Goal: Find specific page/section: Find specific page/section

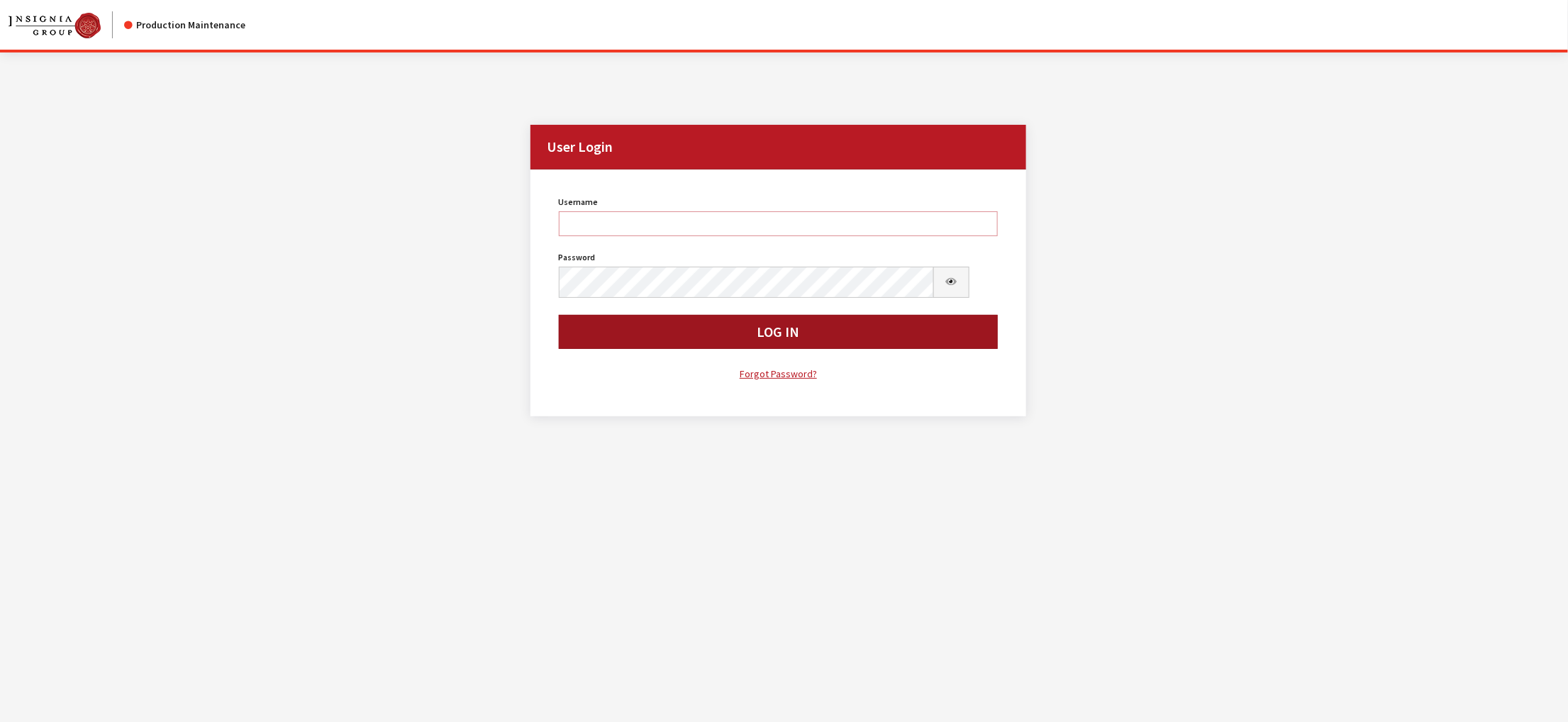
type input "kdorton"
click at [695, 349] on button "Log In" at bounding box center [778, 332] width 440 height 34
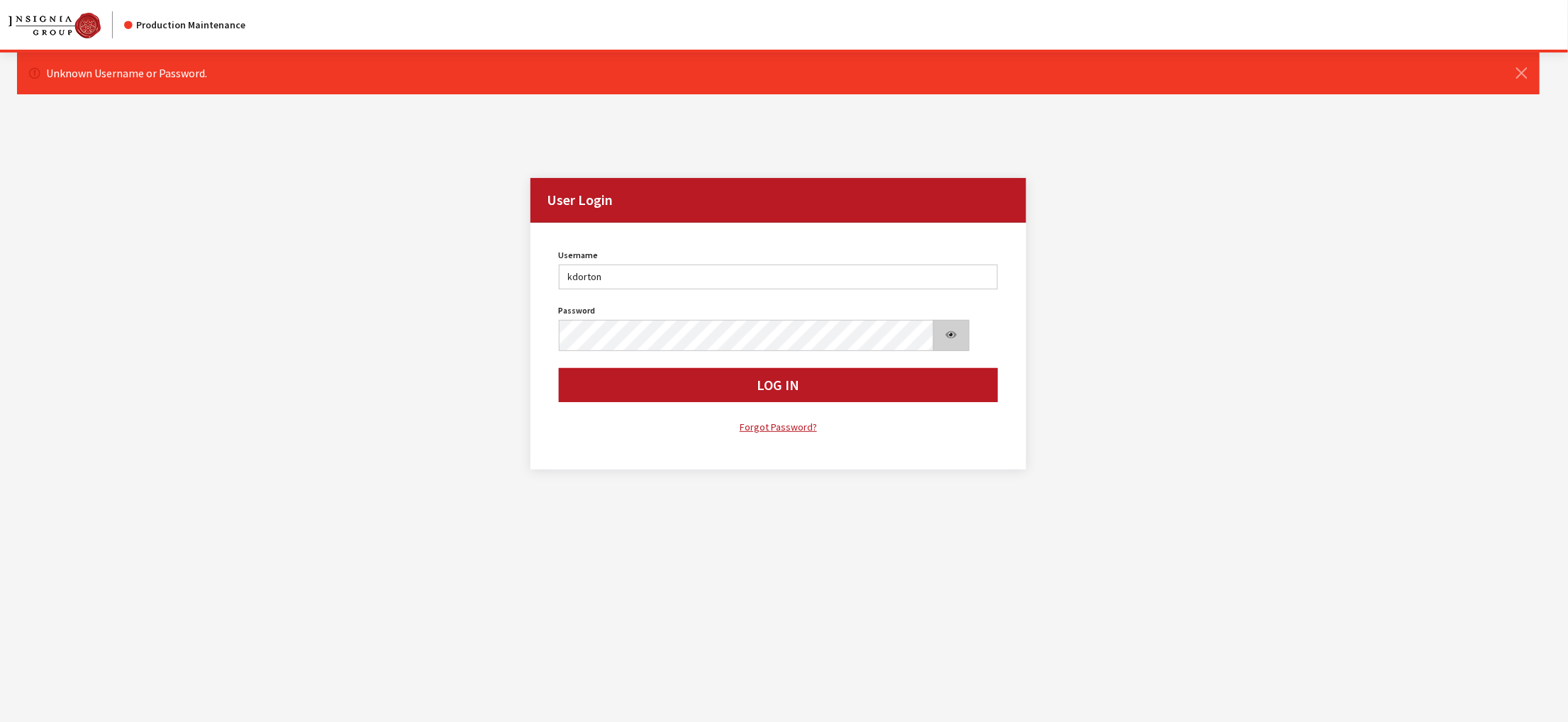
click at [950, 351] on button "Show Password" at bounding box center [951, 335] width 37 height 32
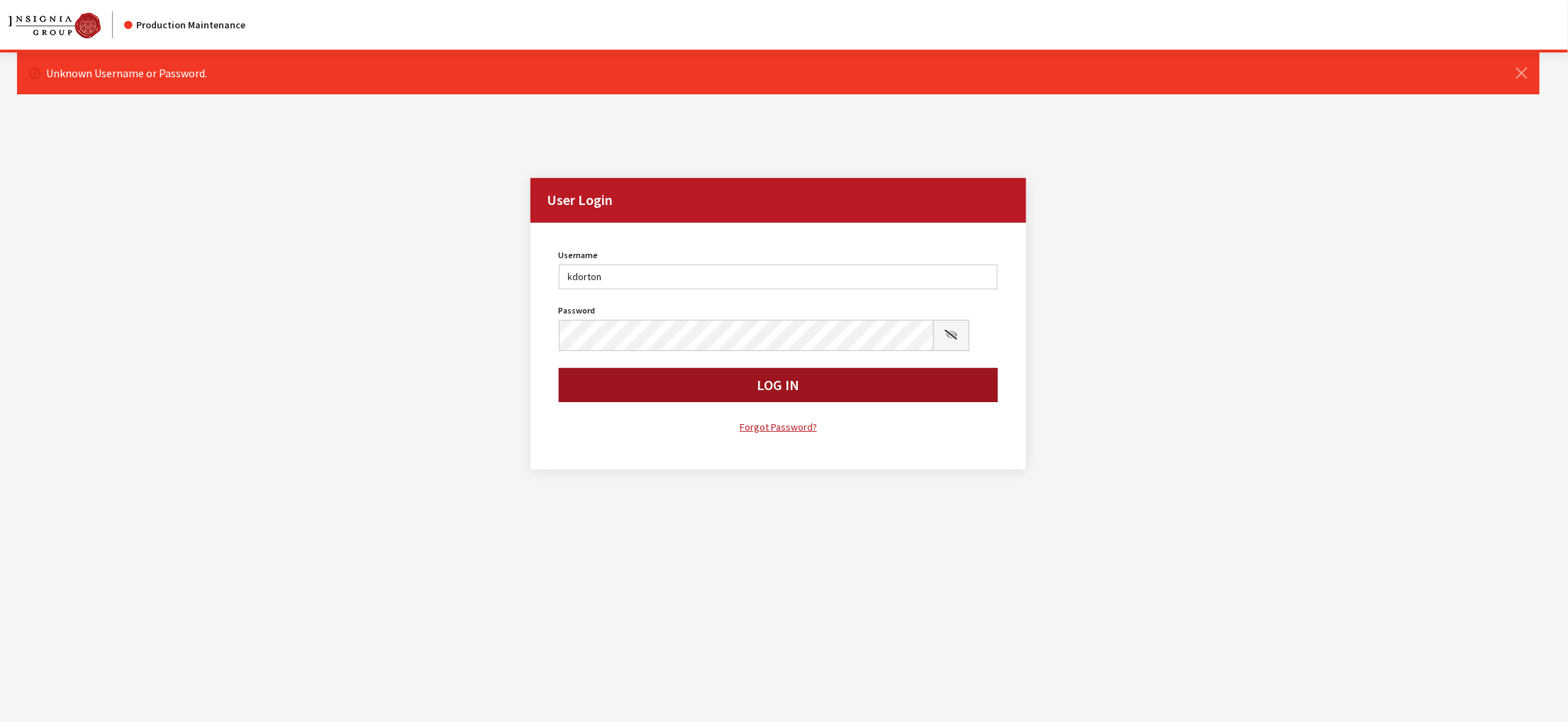
click at [701, 402] on button "Log In" at bounding box center [778, 385] width 440 height 34
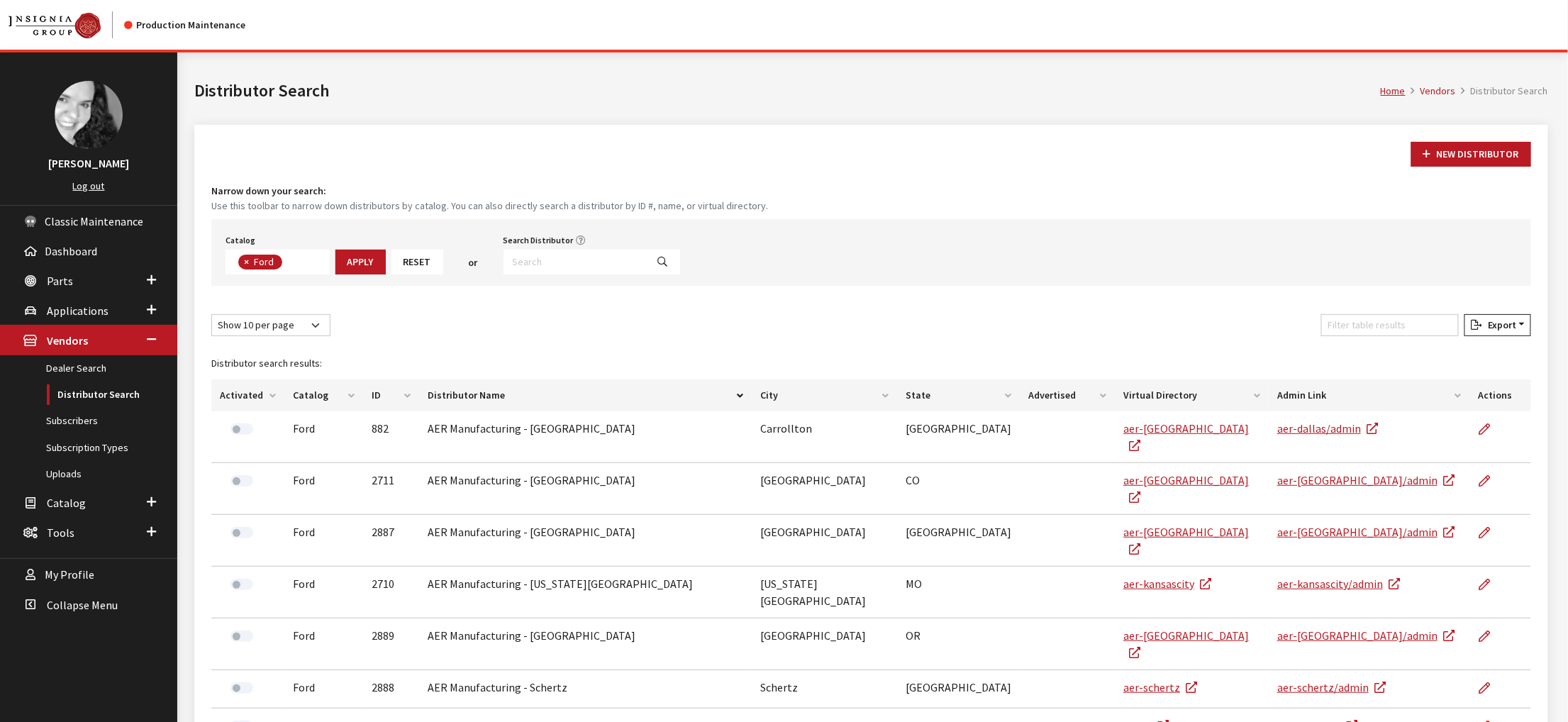
scroll to position [58, 0]
click at [646, 274] on input "Search Distributor" at bounding box center [575, 262] width 143 height 25
type input "rocky"
select select
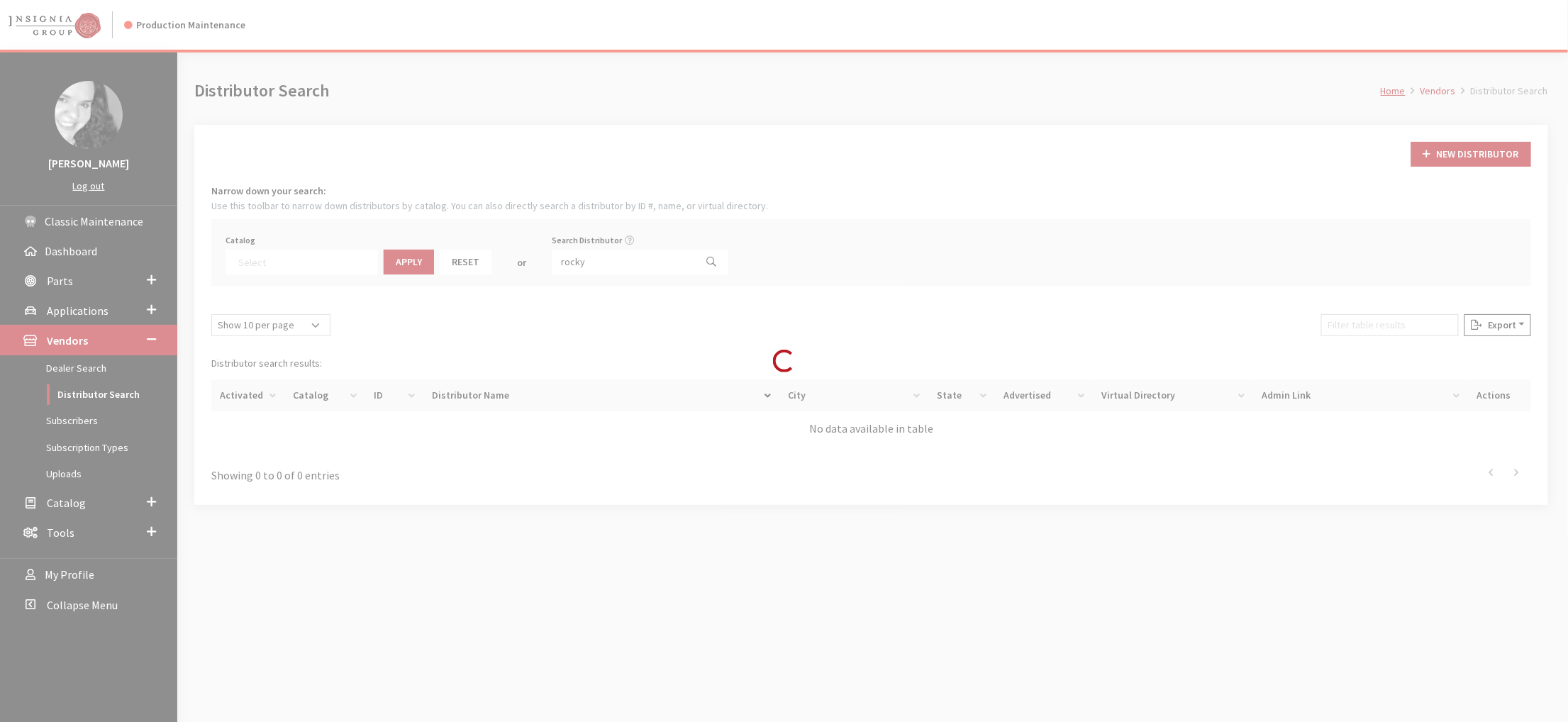
scroll to position [114, 0]
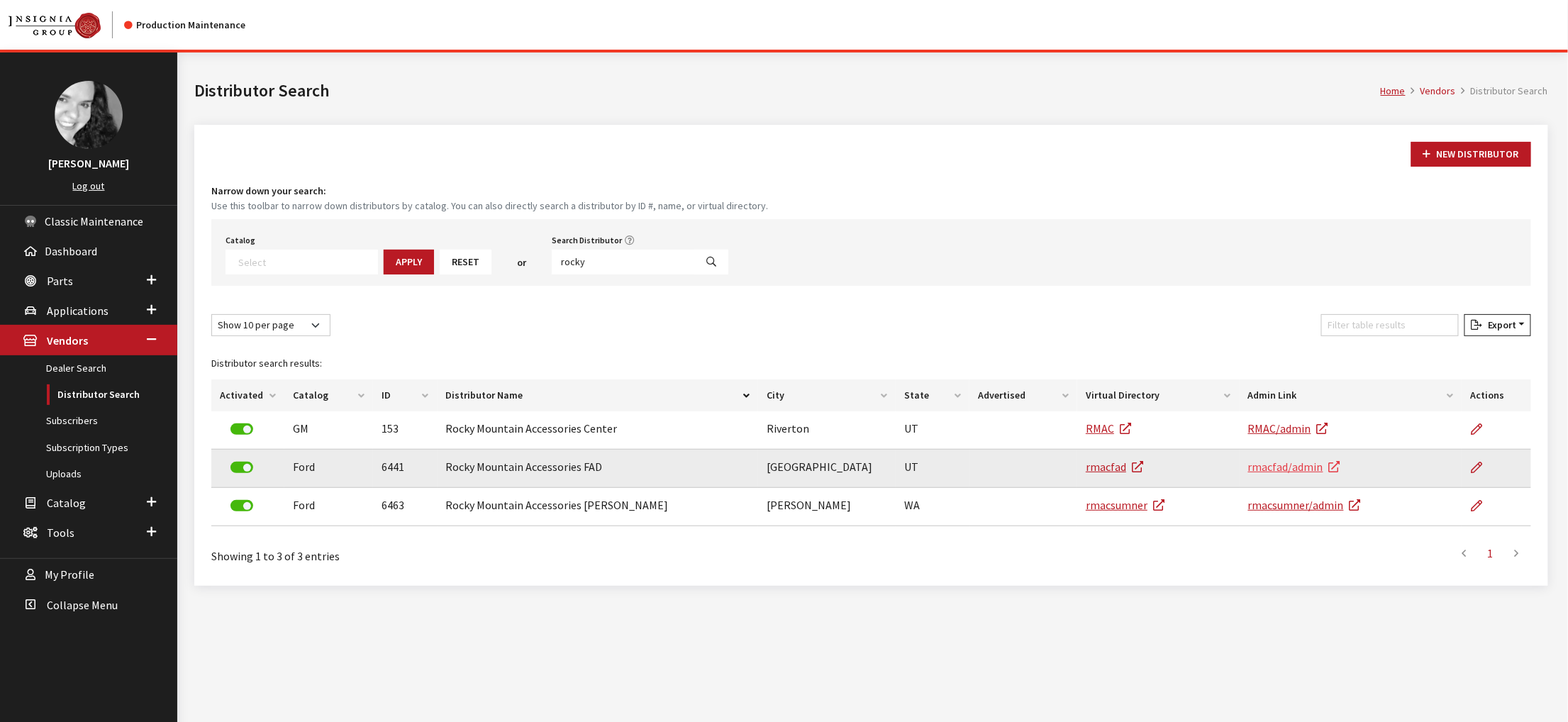
click at [1294, 473] on link "rmacfad/admin" at bounding box center [1294, 467] width 92 height 14
click at [1110, 473] on link "rmacfad" at bounding box center [1114, 467] width 57 height 14
